Goal: Learn about a topic

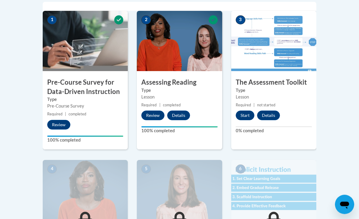
scroll to position [200, 0]
click at [246, 118] on button "Start" at bounding box center [245, 115] width 19 height 10
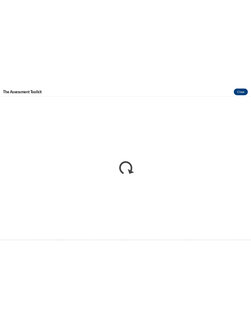
scroll to position [146, 0]
